Goal: Information Seeking & Learning: Learn about a topic

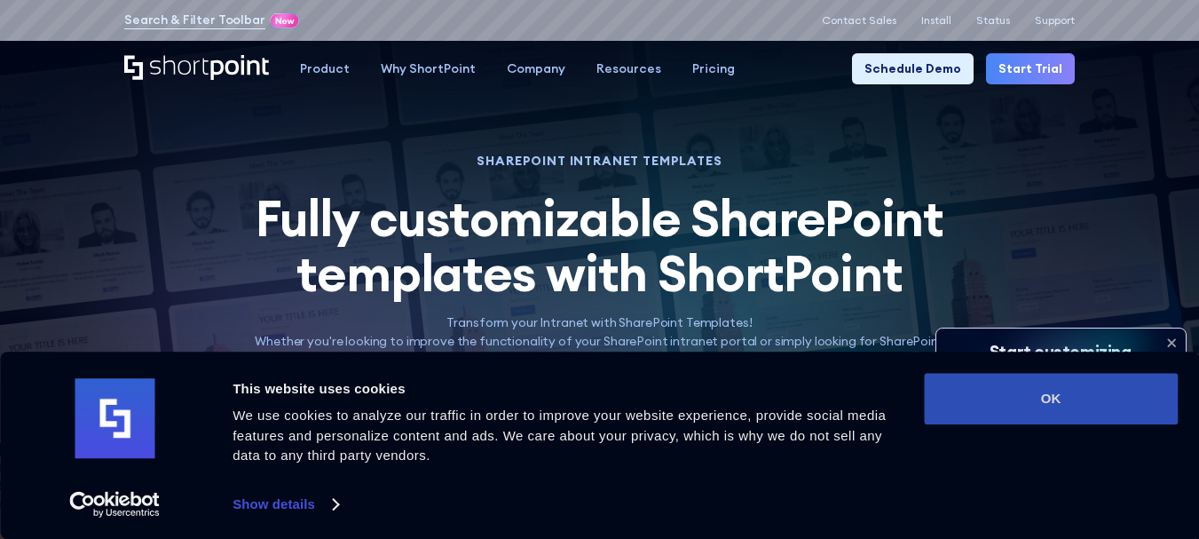
click at [1029, 402] on button "OK" at bounding box center [1051, 398] width 254 height 51
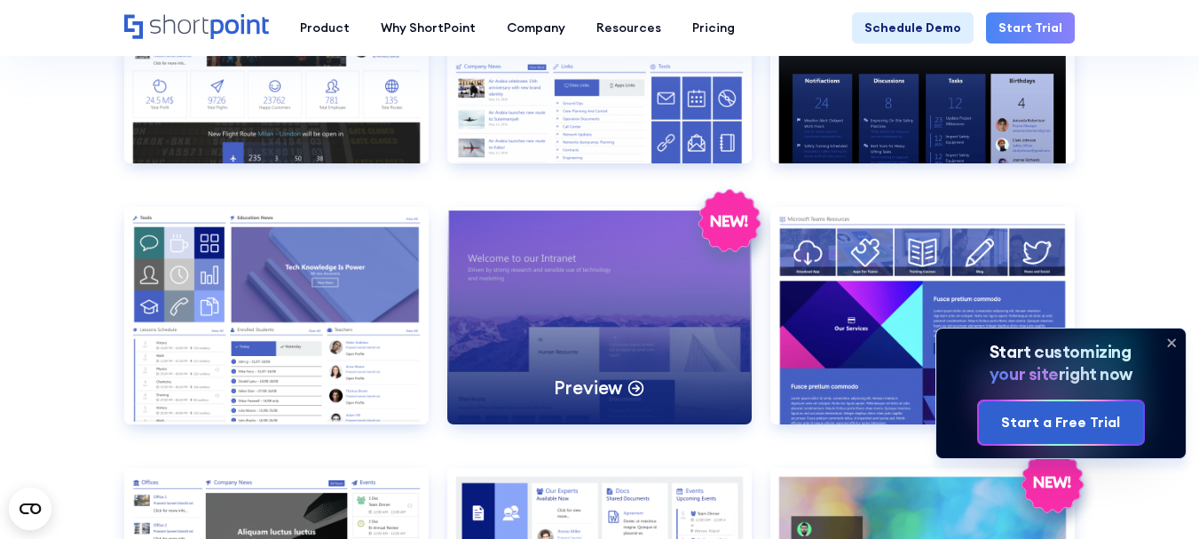
scroll to position [1686, 0]
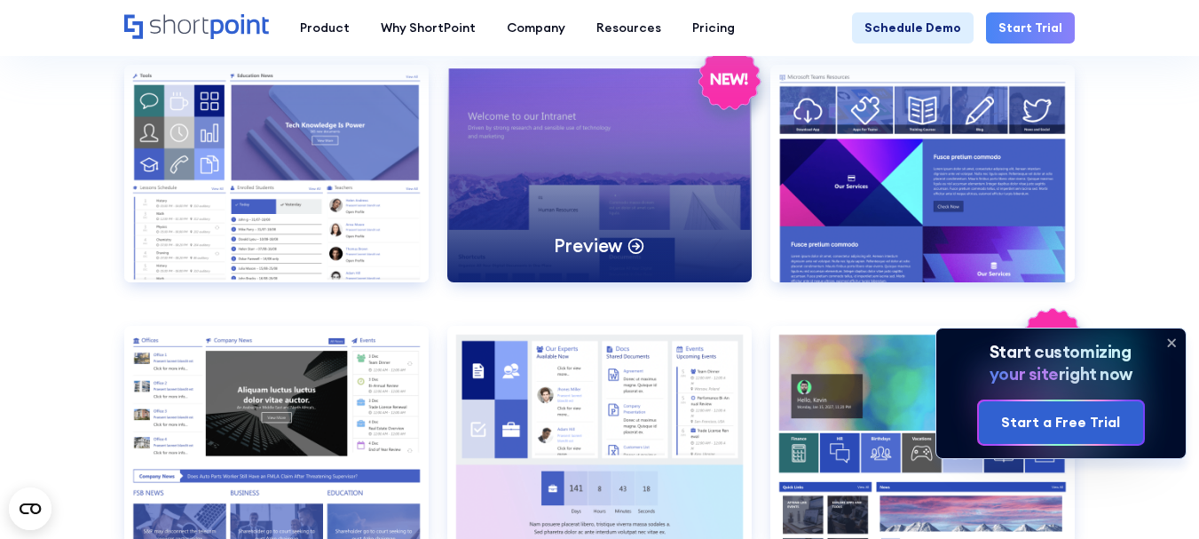
click at [671, 171] on div "Preview" at bounding box center [599, 173] width 304 height 217
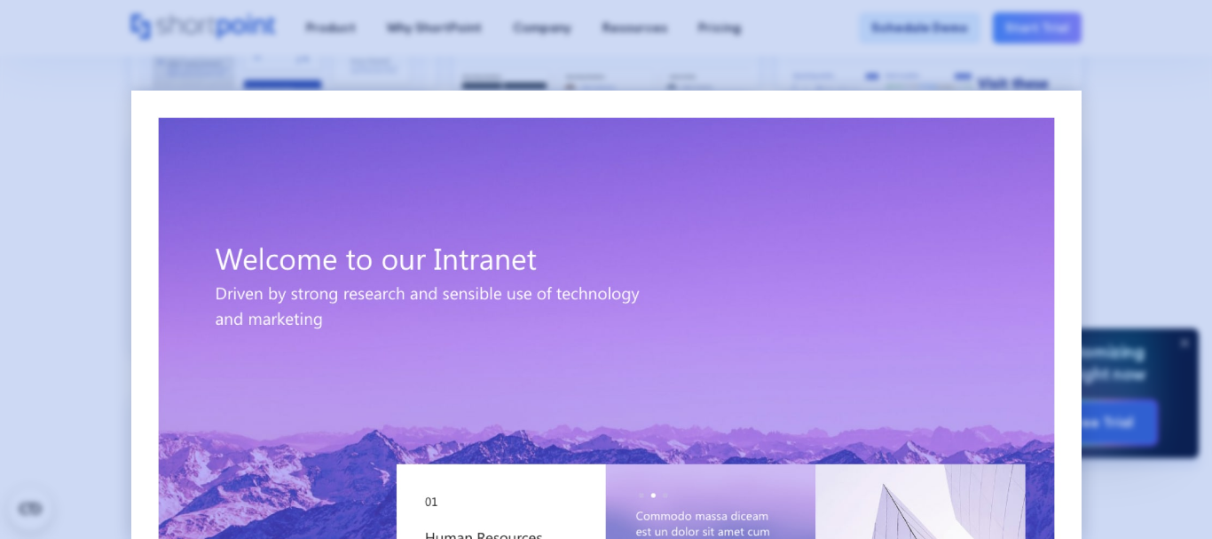
scroll to position [266, 0]
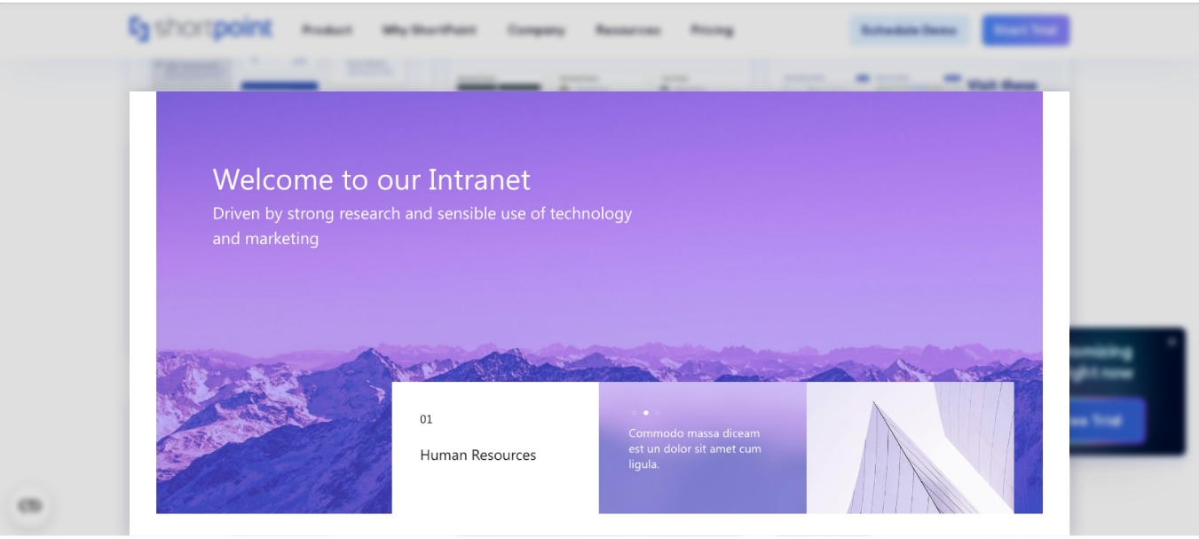
scroll to position [0, 0]
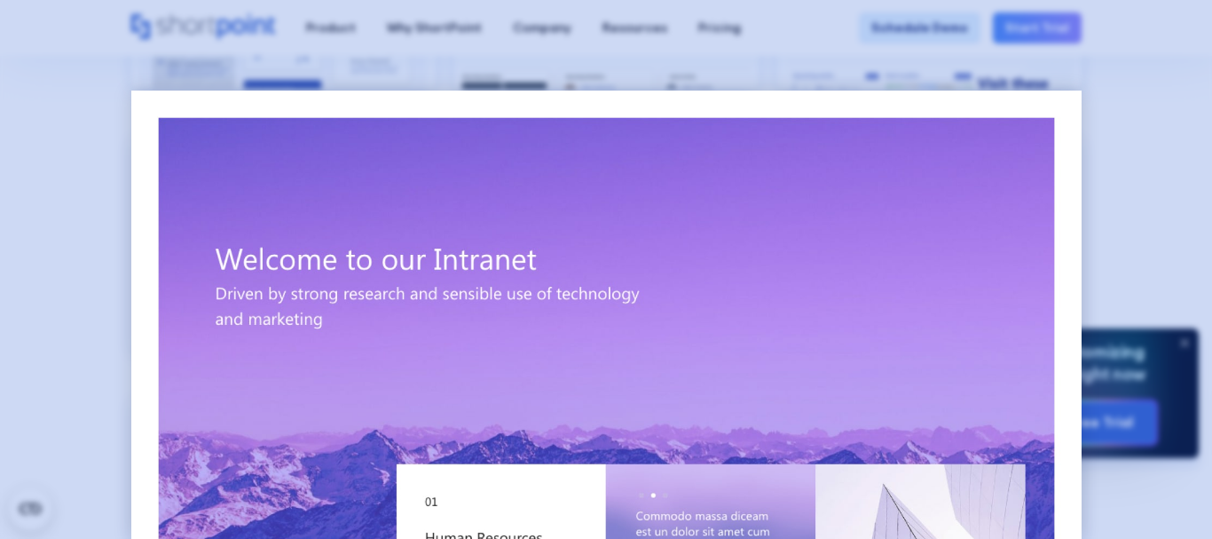
click at [1196, 151] on div at bounding box center [606, 269] width 1212 height 539
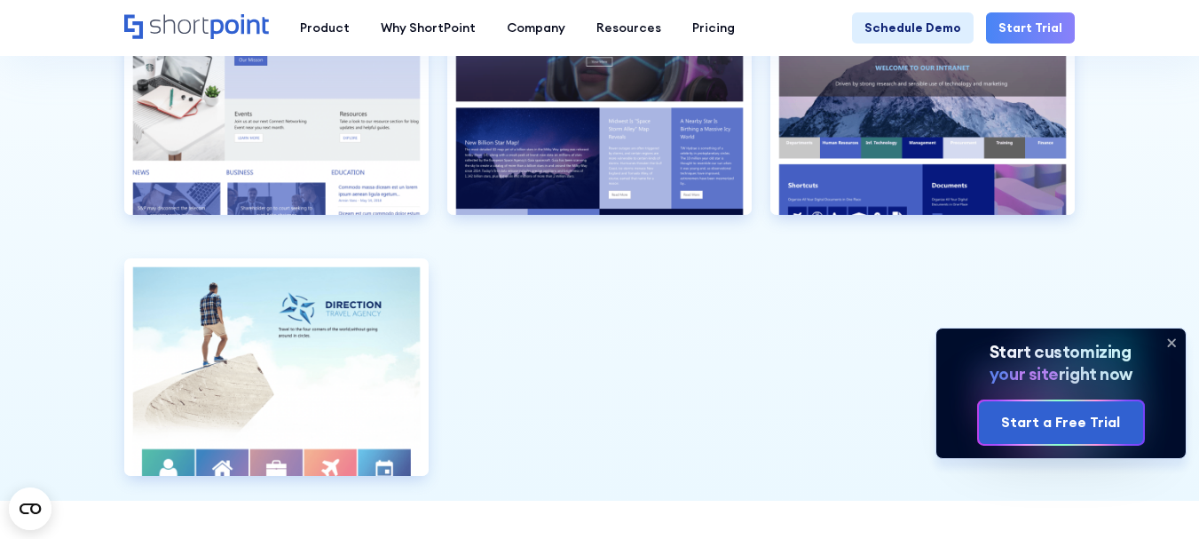
scroll to position [4170, 0]
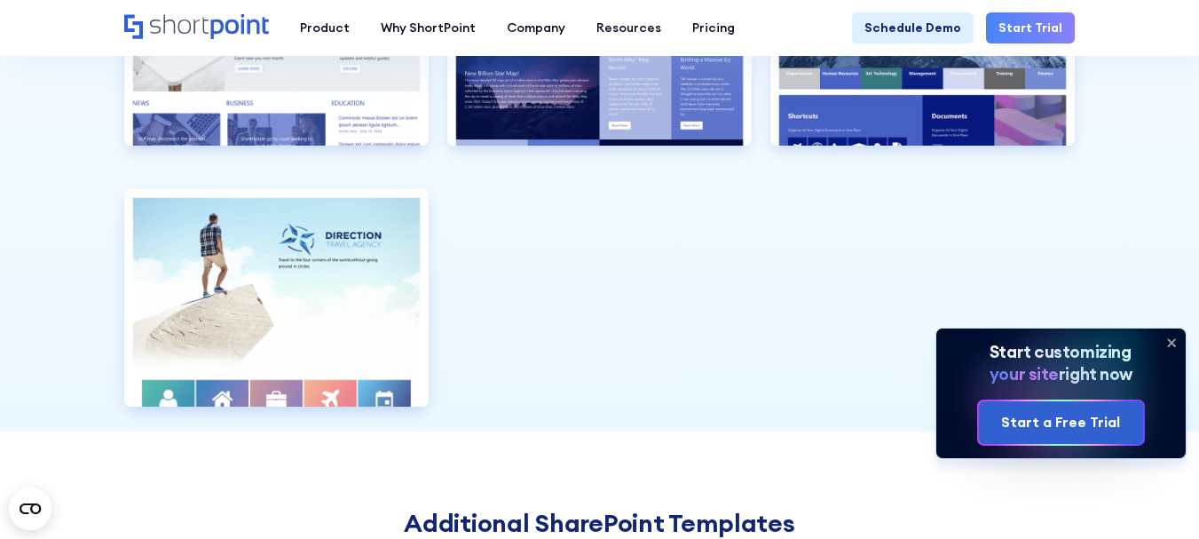
click at [1177, 343] on icon at bounding box center [1171, 342] width 28 height 28
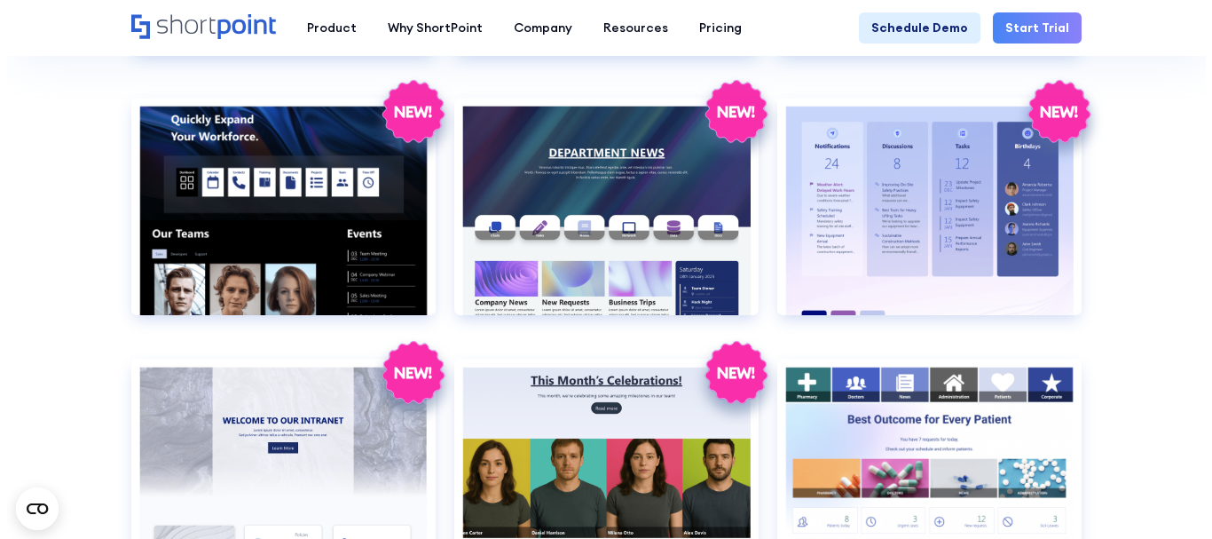
scroll to position [2130, 0]
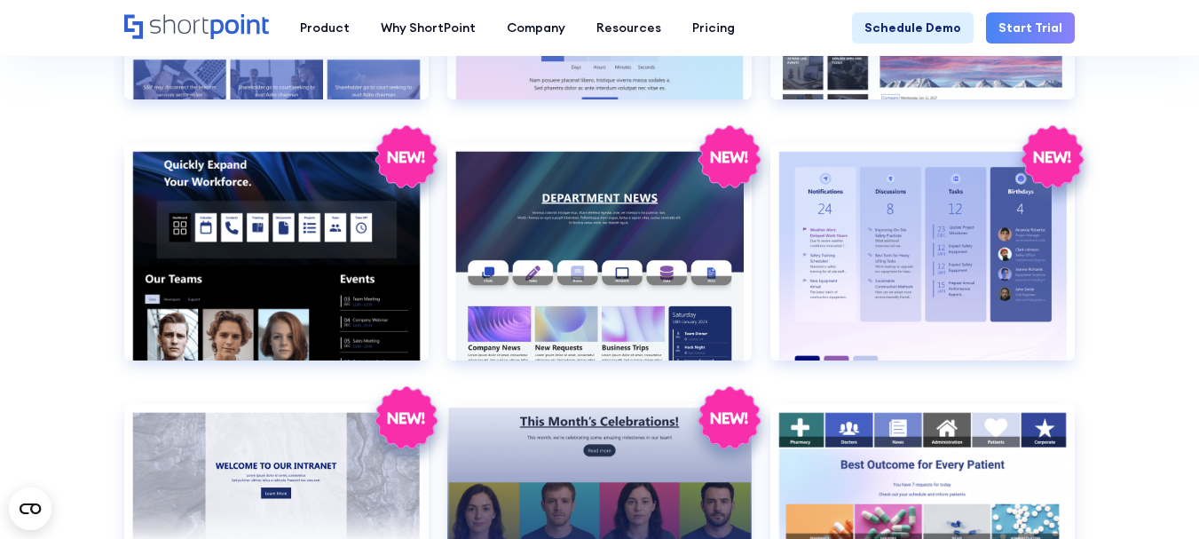
click at [632, 493] on div "Preview" at bounding box center [599, 512] width 304 height 217
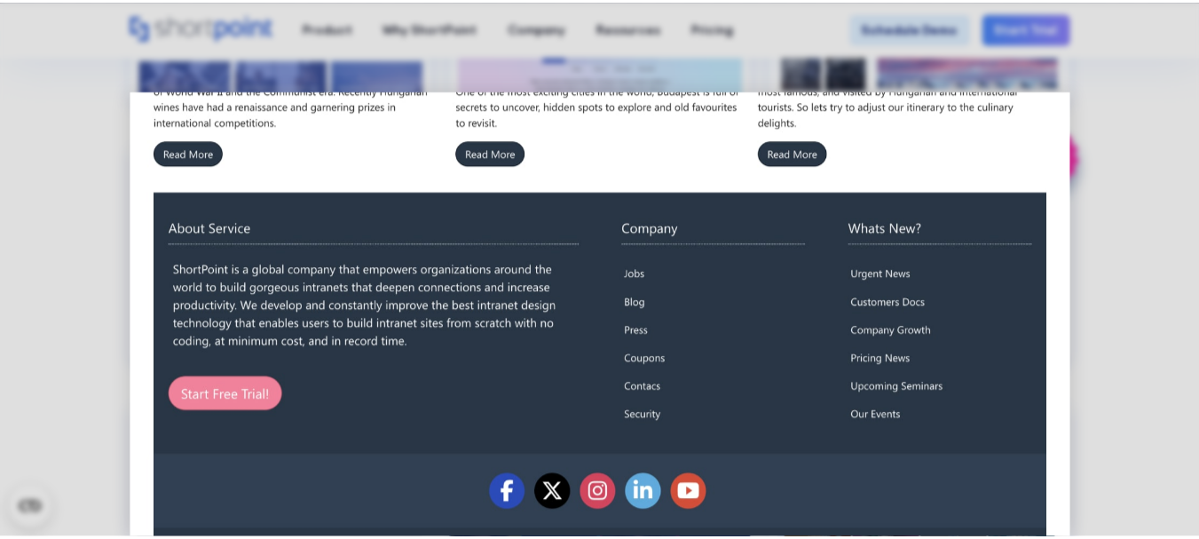
scroll to position [1311, 0]
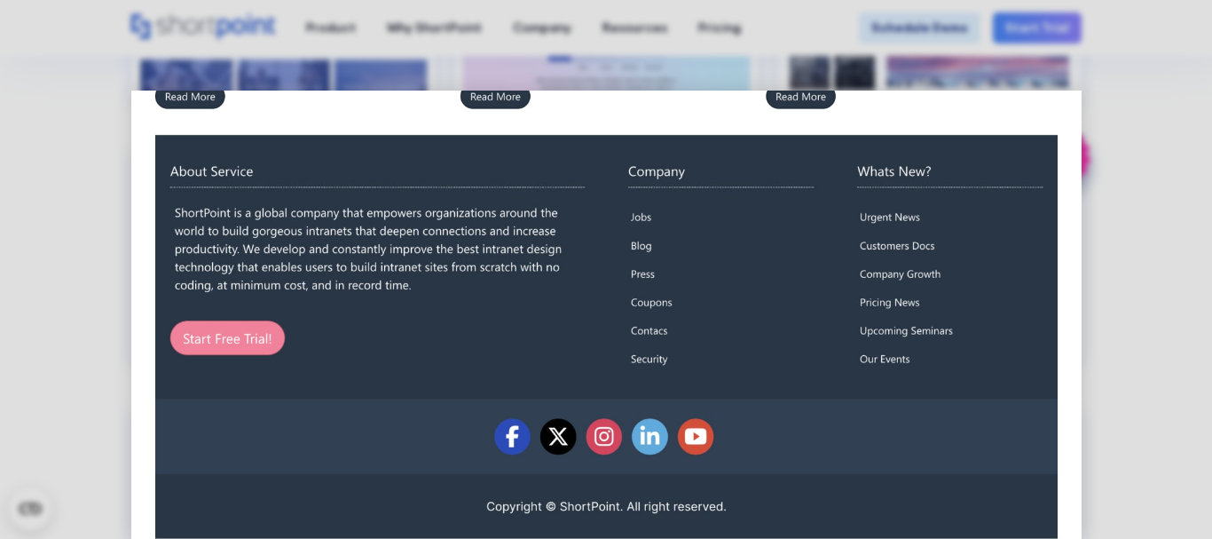
click at [1169, 364] on div at bounding box center [606, 269] width 1212 height 539
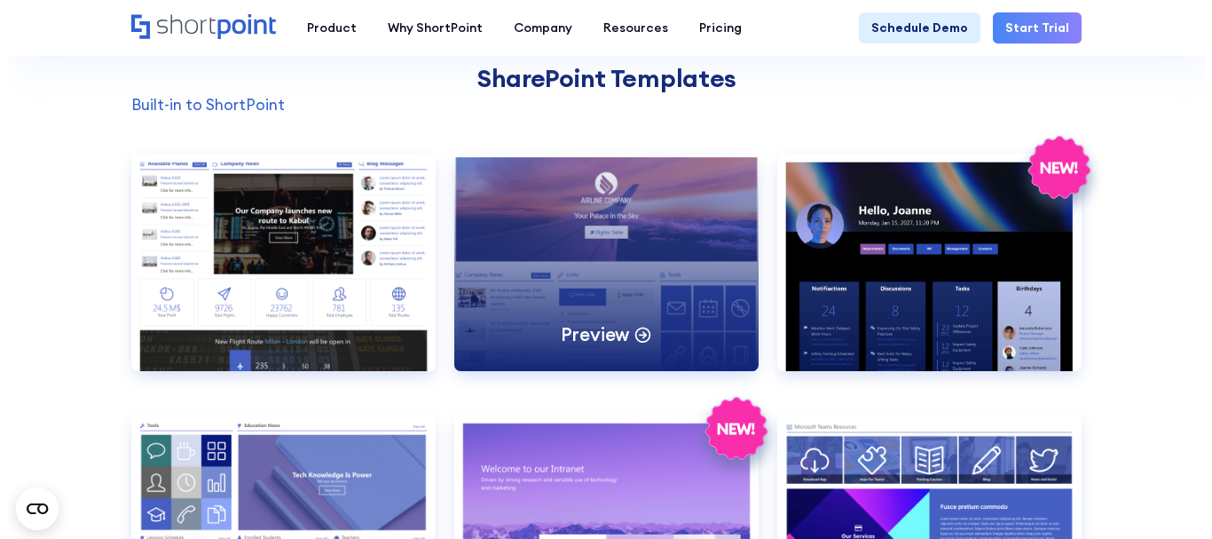
scroll to position [1508, 0]
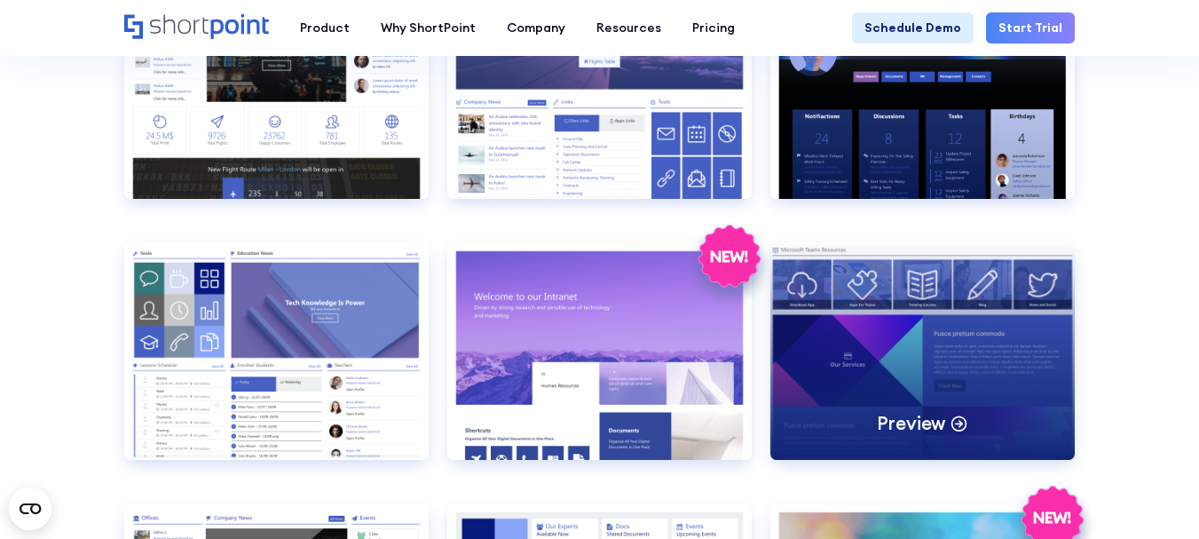
drag, startPoint x: 988, startPoint y: 311, endPoint x: 903, endPoint y: 304, distance: 85.5
click at [903, 304] on div "Preview" at bounding box center [922, 350] width 304 height 217
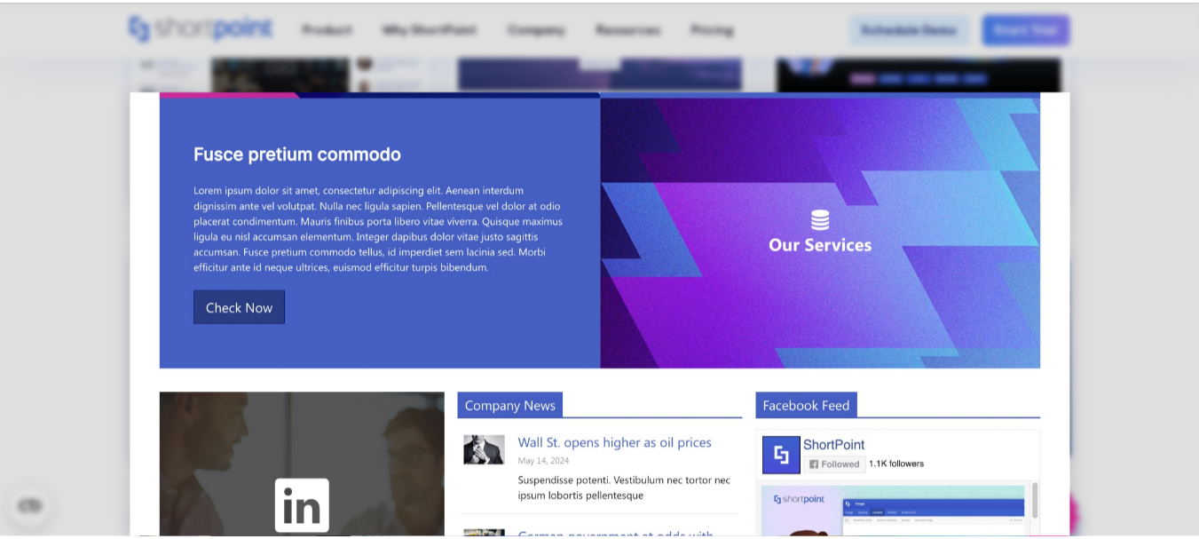
scroll to position [350, 0]
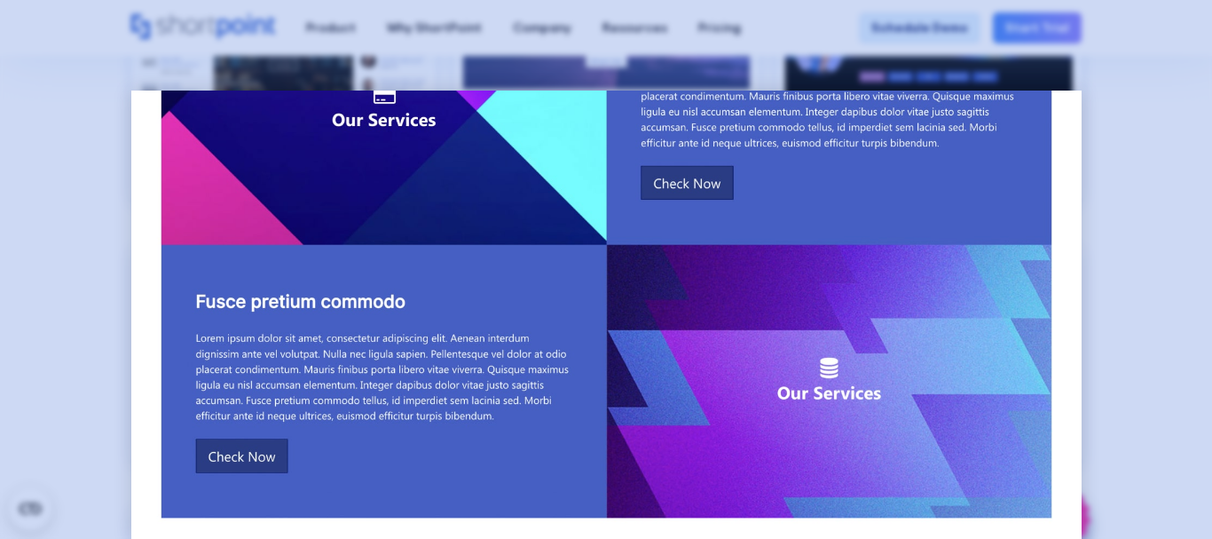
click at [1130, 205] on div at bounding box center [606, 269] width 1212 height 539
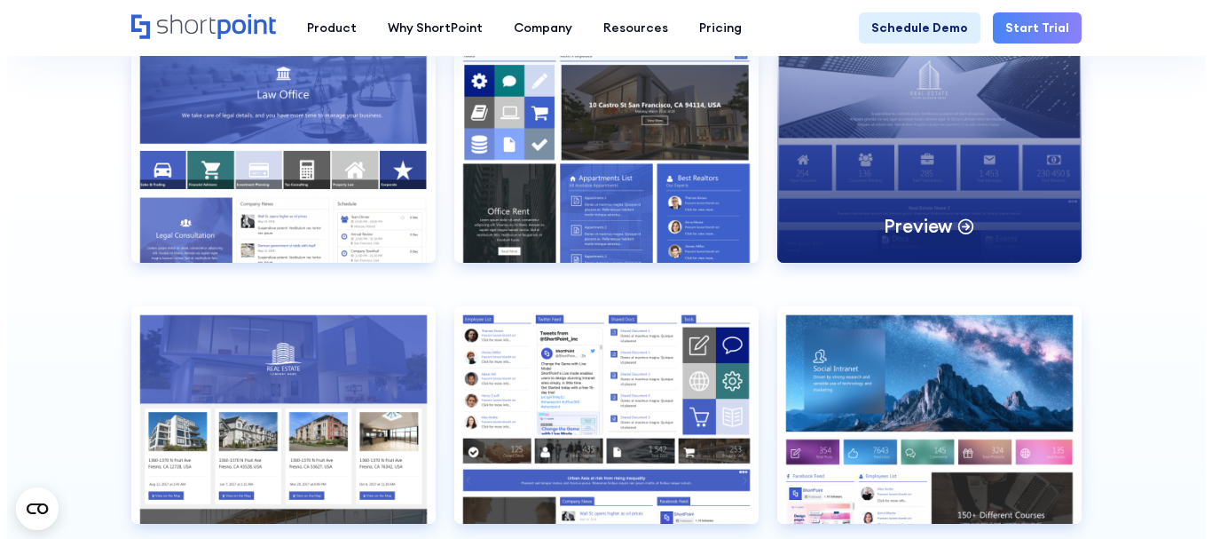
scroll to position [3638, 0]
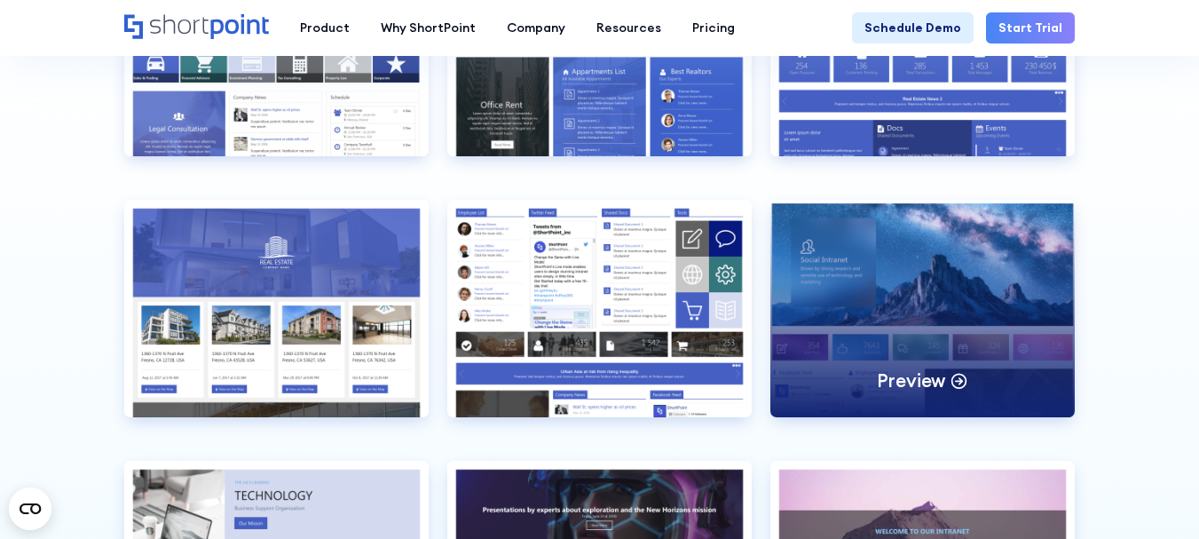
drag, startPoint x: 992, startPoint y: 313, endPoint x: 977, endPoint y: 308, distance: 16.0
click at [991, 313] on div "Preview" at bounding box center [922, 308] width 304 height 217
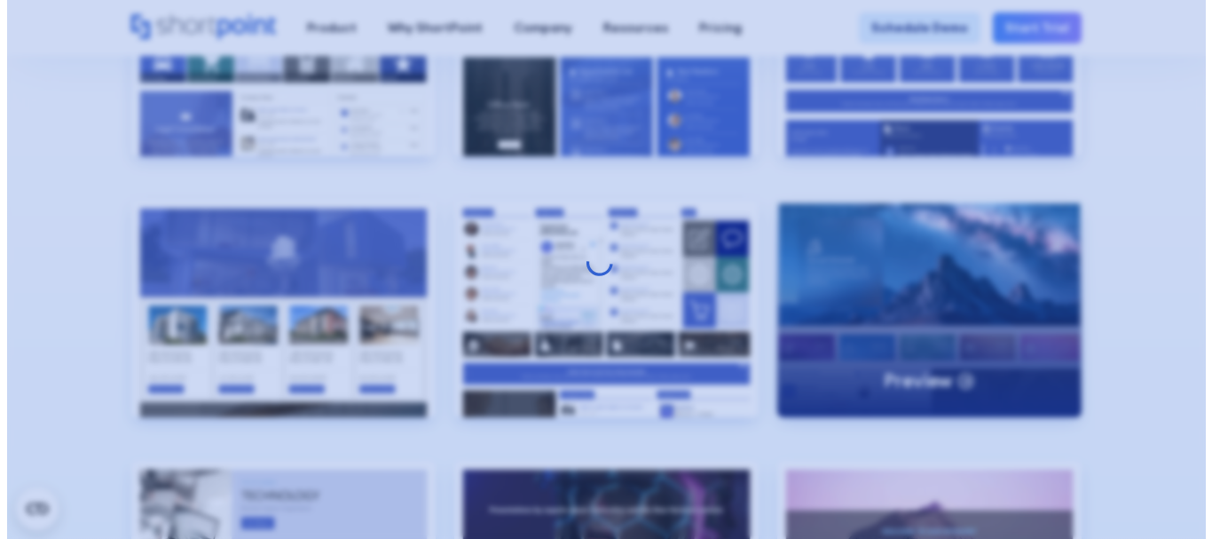
scroll to position [0, 0]
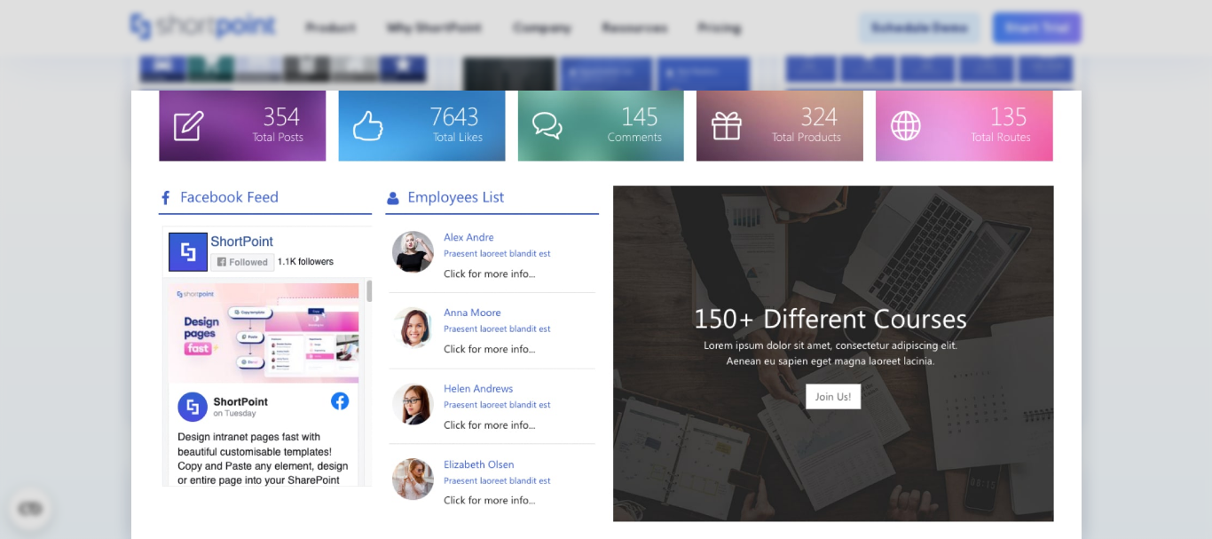
scroll to position [710, 0]
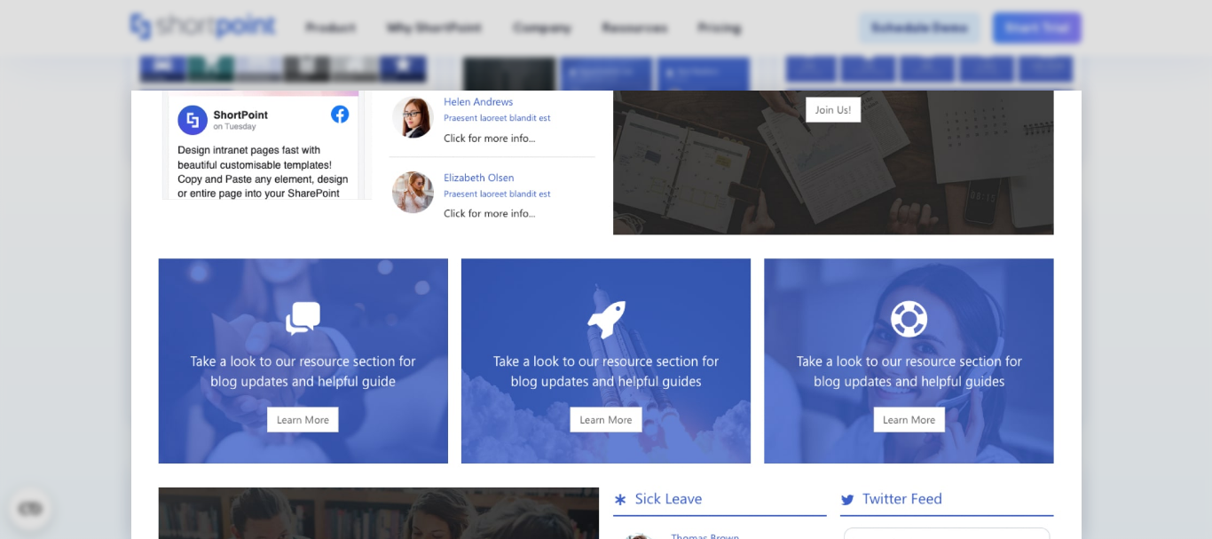
click at [654, 395] on img at bounding box center [606, 300] width 950 height 1839
click at [868, 420] on img at bounding box center [606, 300] width 950 height 1839
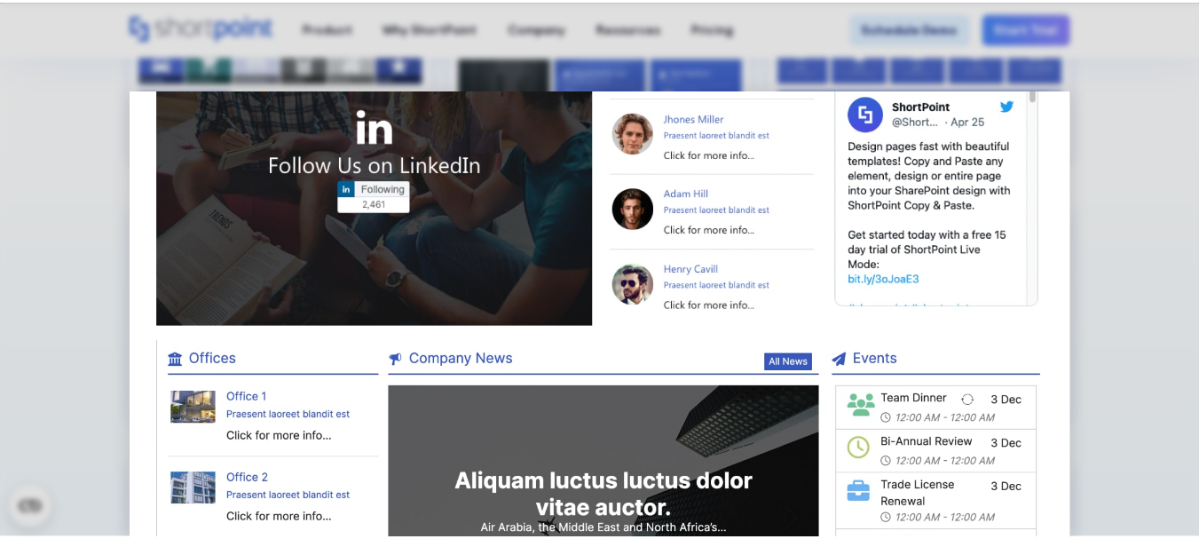
scroll to position [1367, 0]
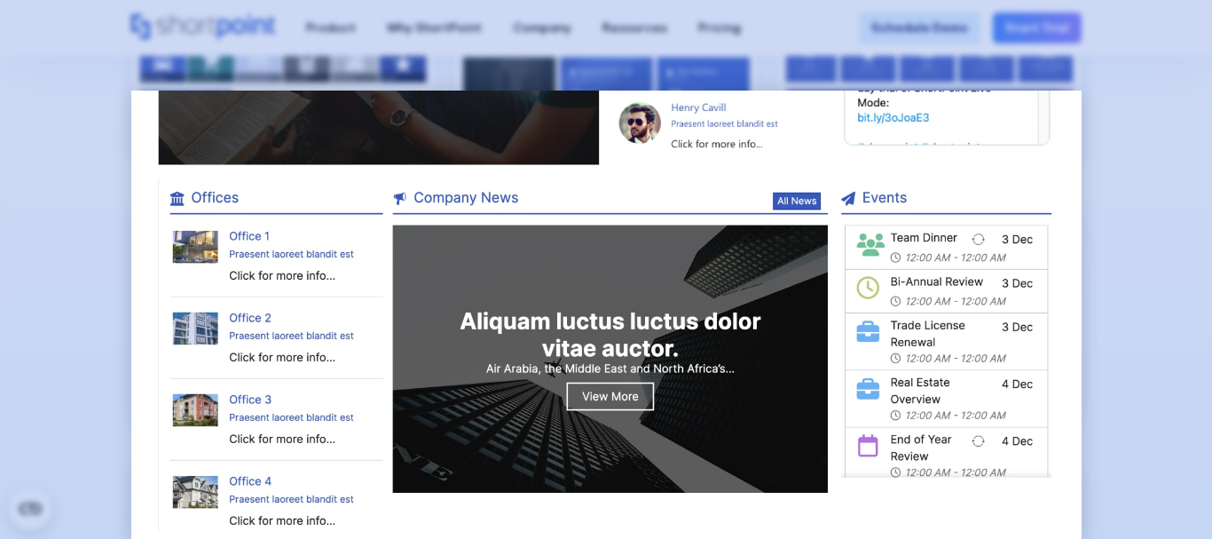
click at [51, 515] on div at bounding box center [606, 269] width 1212 height 539
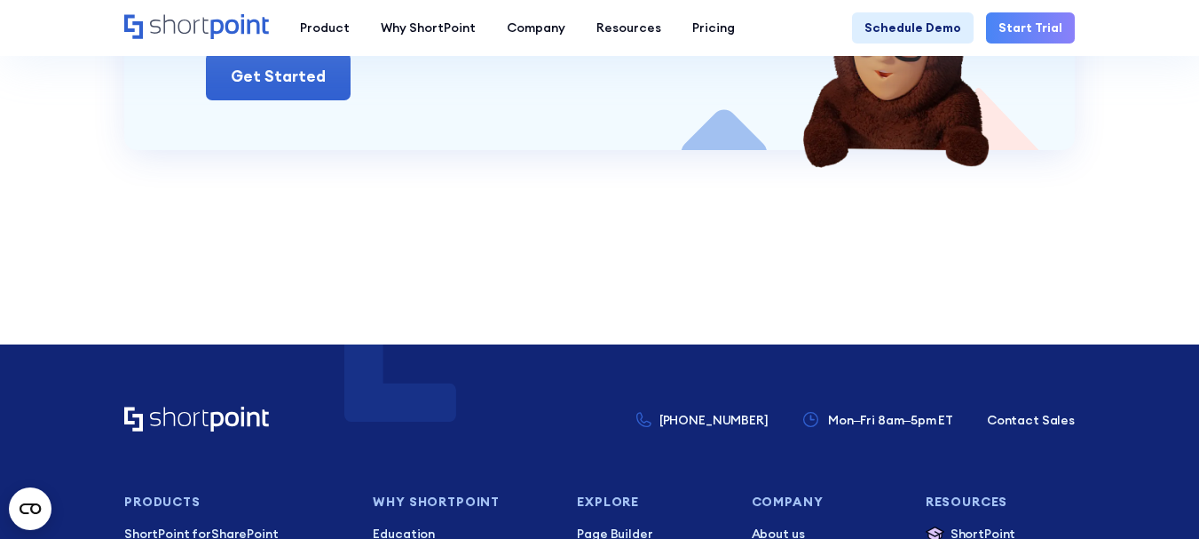
scroll to position [12451, 0]
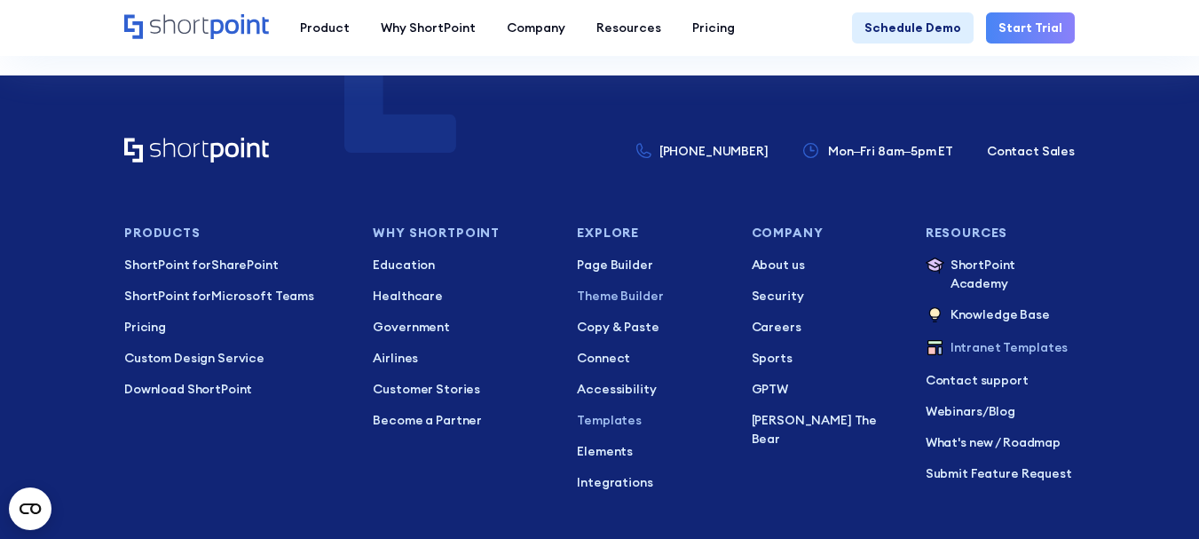
click at [612, 300] on p "Theme Builder" at bounding box center [651, 296] width 149 height 19
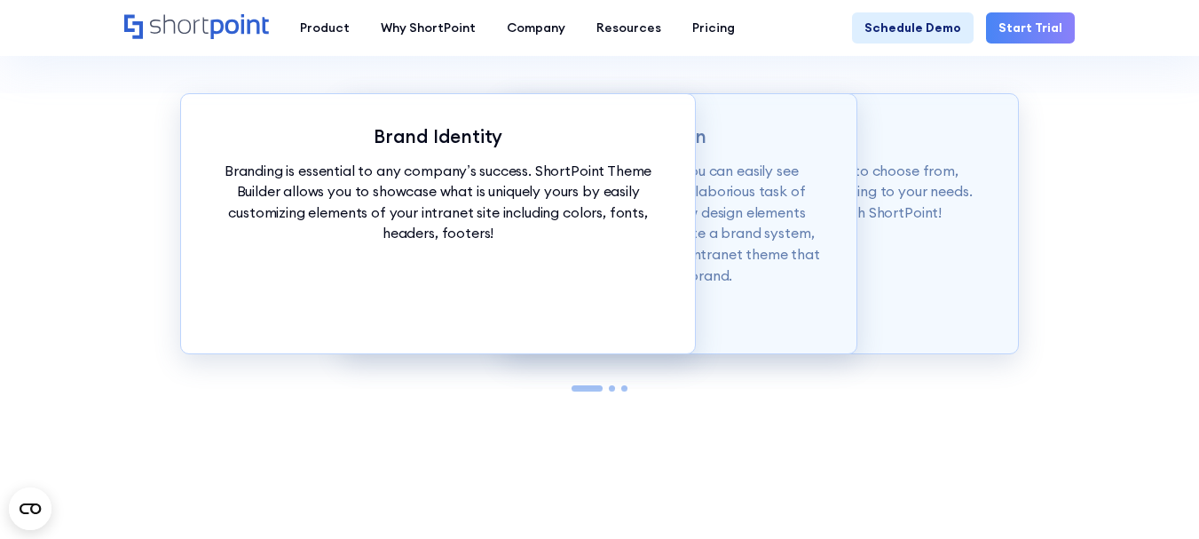
scroll to position [1775, 0]
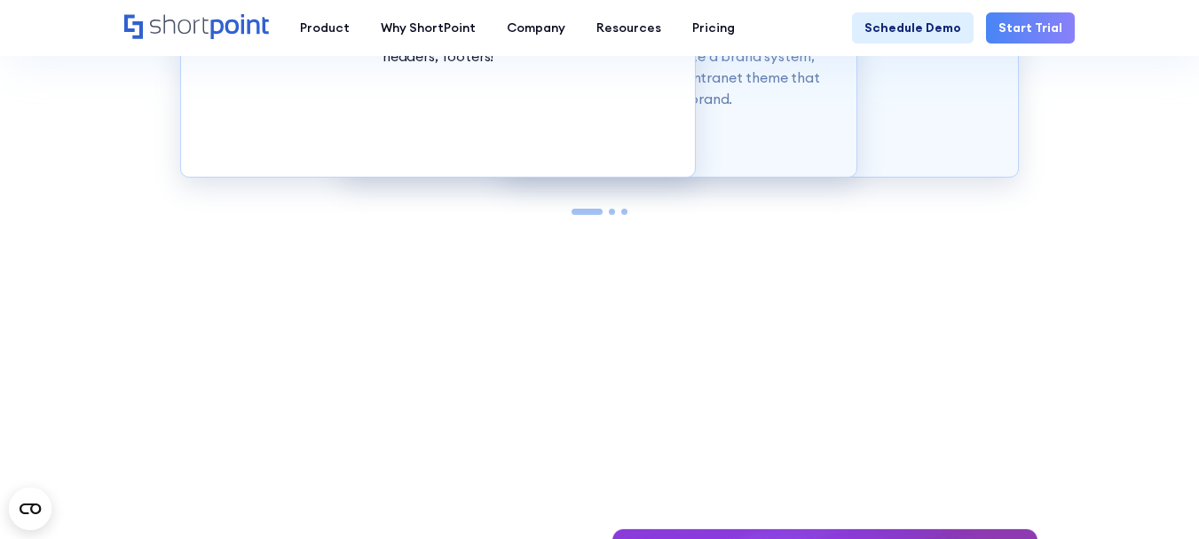
click at [618, 213] on div at bounding box center [599, 212] width 839 height 6
click at [903, 229] on div "Brand Identity Branding is essential to any company’s success. ShortPoint Theme…" at bounding box center [599, 105] width 1199 height 376
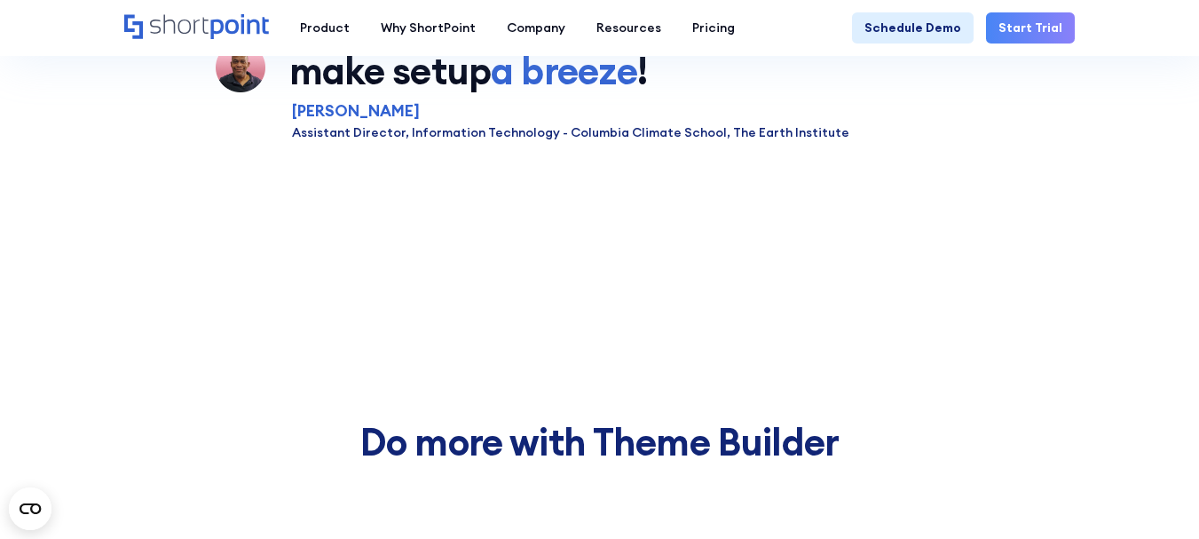
scroll to position [6123, 0]
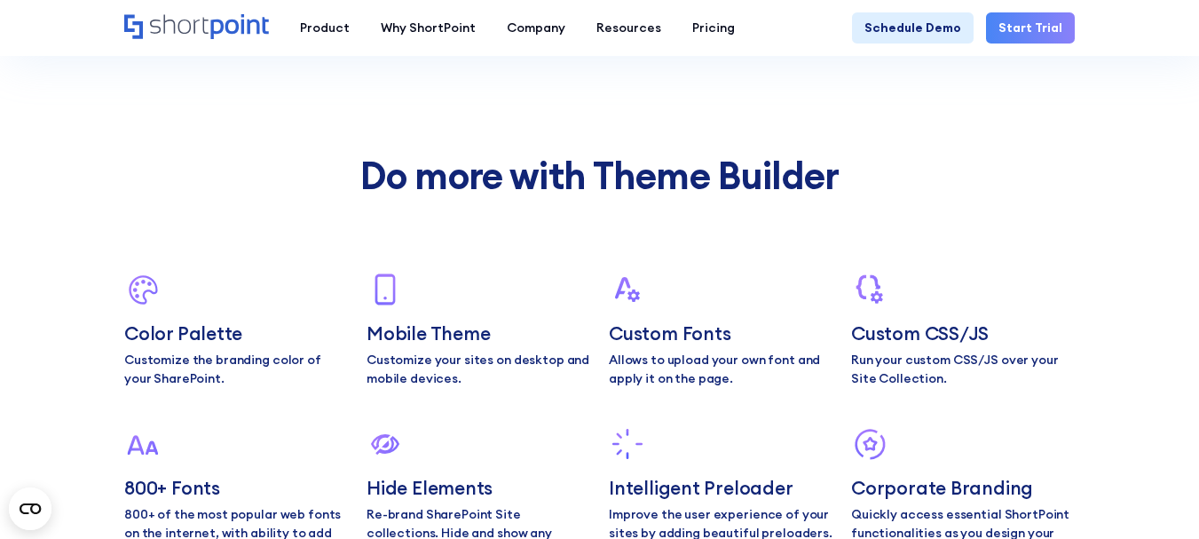
click at [886, 338] on h4 "Custom CSS/JS" at bounding box center [963, 333] width 224 height 22
click at [642, 337] on h4 "Custom Fonts" at bounding box center [721, 333] width 224 height 22
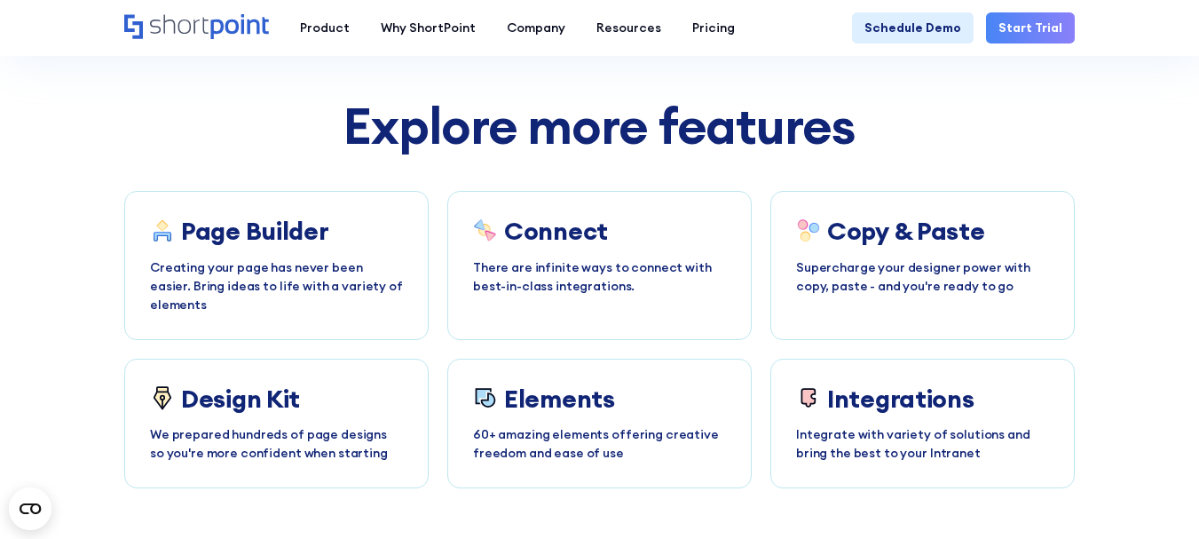
scroll to position [6825, 0]
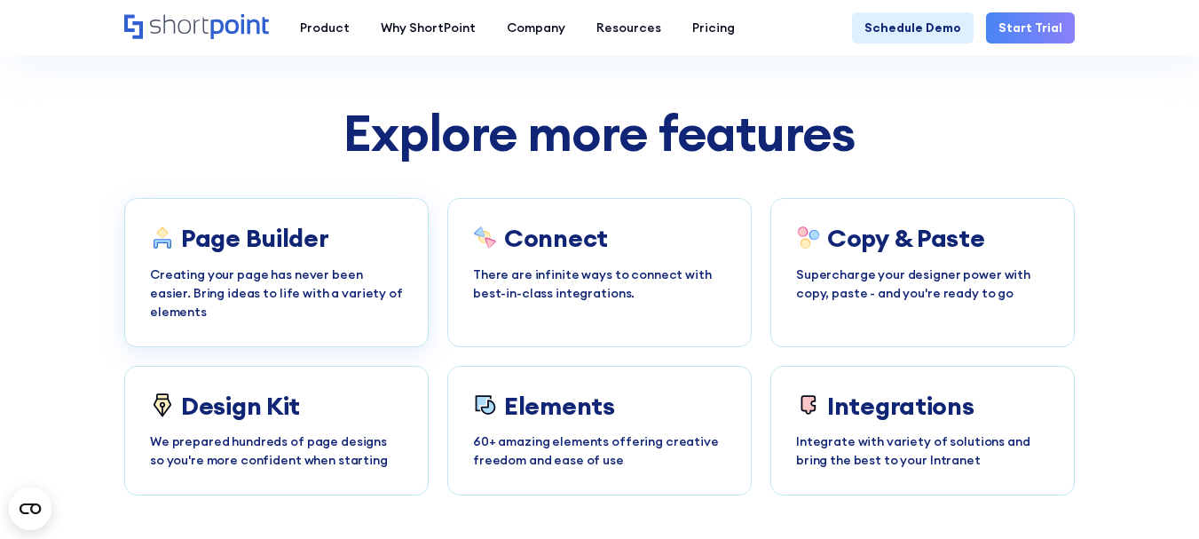
click at [375, 238] on div "Page Builder Creating your page has never been easier. Bring ideas to life with…" at bounding box center [276, 272] width 253 height 97
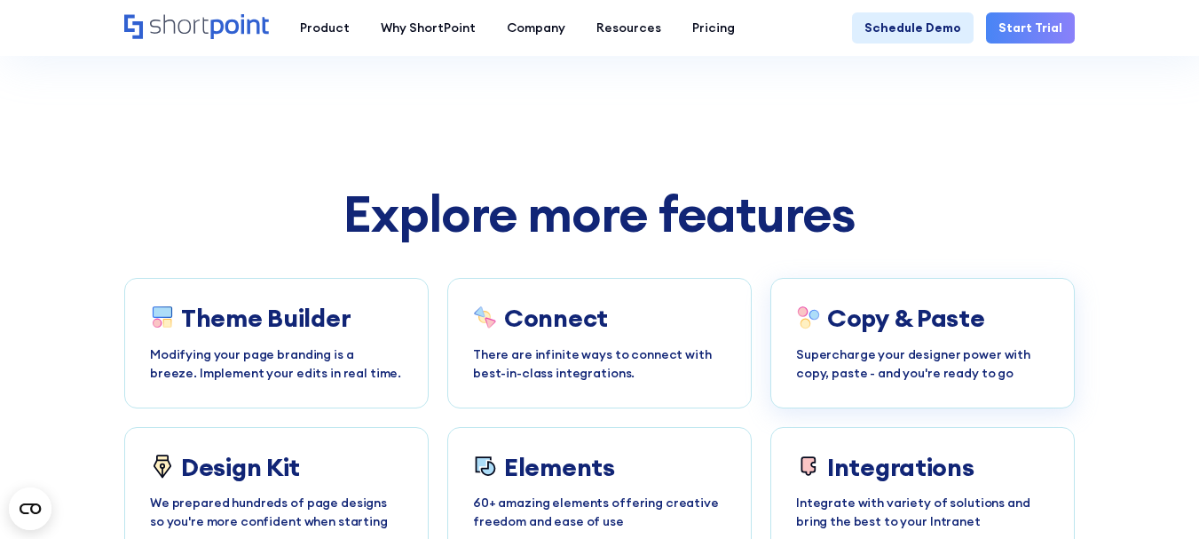
scroll to position [7276, 0]
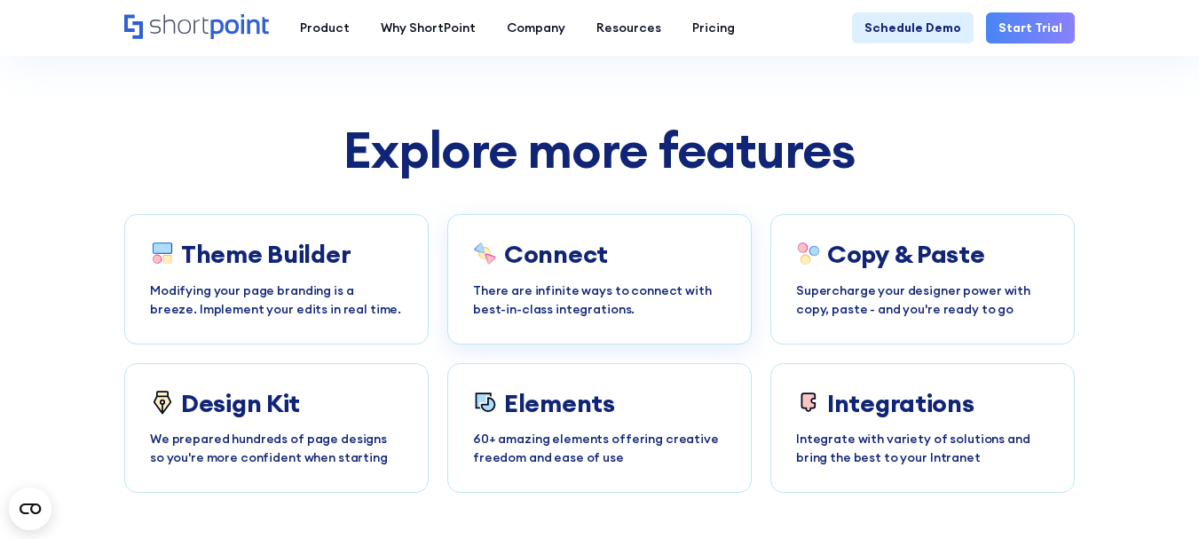
click at [606, 281] on p "There are infinite ways to connect with best-in-class integrations." at bounding box center [599, 299] width 253 height 37
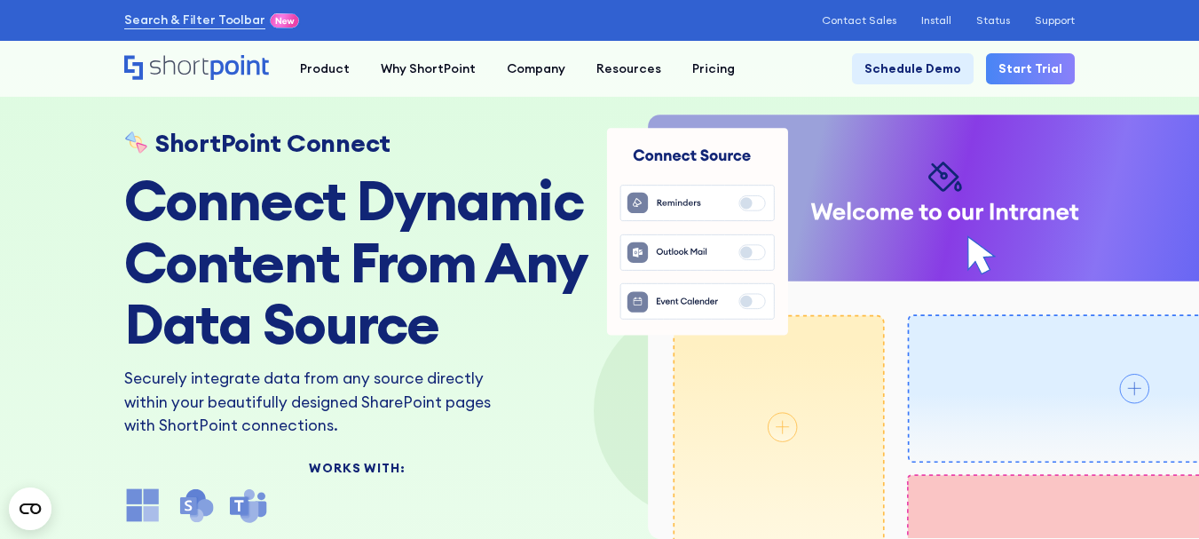
drag, startPoint x: 975, startPoint y: 351, endPoint x: 625, endPoint y: 368, distance: 350.9
click at [625, 368] on icon "ShortPoint Connect Animation" at bounding box center [1004, 325] width 809 height 455
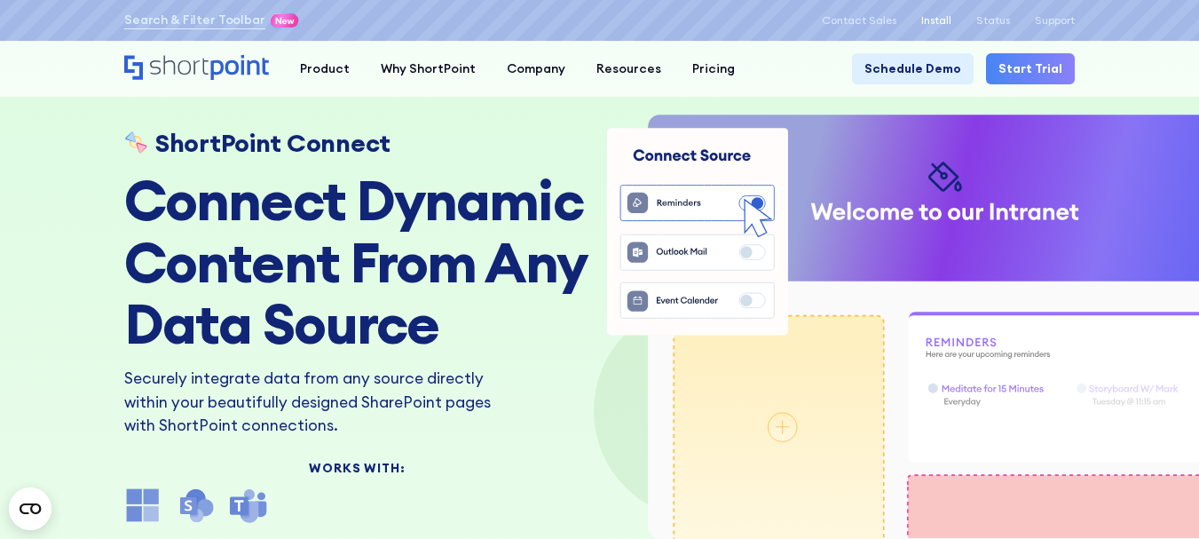
click at [936, 14] on p "Install" at bounding box center [936, 20] width 30 height 12
